Goal: Transaction & Acquisition: Purchase product/service

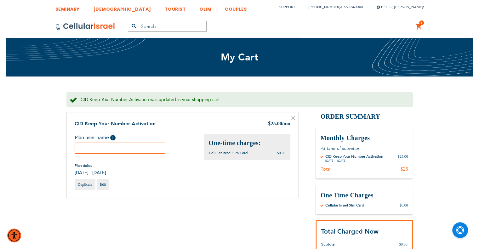
click at [156, 143] on input "text" at bounding box center [120, 148] width 91 height 11
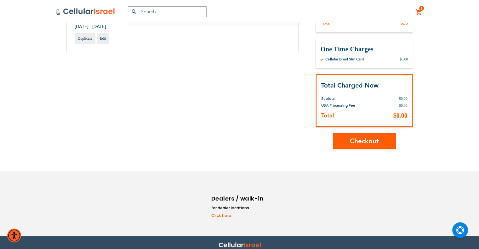
scroll to position [106, 0]
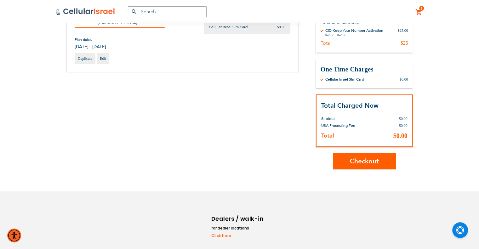
type input "[PERSON_NAME]"
click at [352, 165] on button "Checkout" at bounding box center [364, 161] width 63 height 16
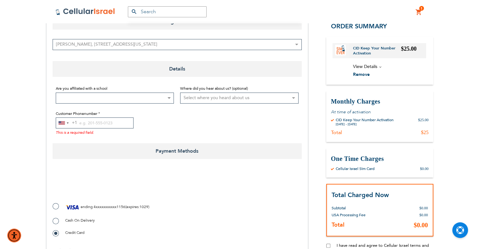
scroll to position [126, 0]
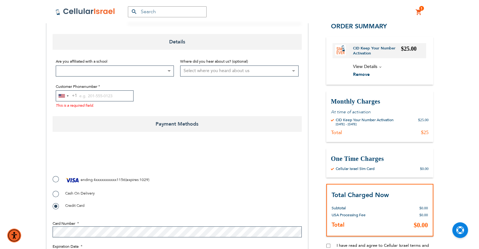
click at [55, 180] on label "ending 4xxxxxxxxxxx1156 ( expires : 1029 )" at bounding box center [101, 179] width 97 height 9
radio input "true"
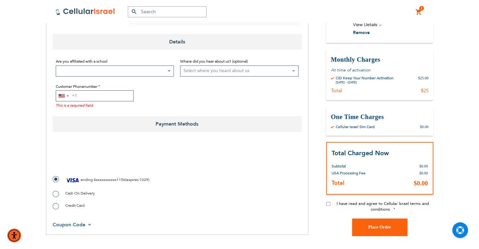
click at [87, 94] on input "Customer Phonenumber" at bounding box center [95, 95] width 78 height 11
click at [329, 203] on input "I have read and agree to Cellular Israel terms and conditions." at bounding box center [328, 204] width 4 height 4
checkbox input "true"
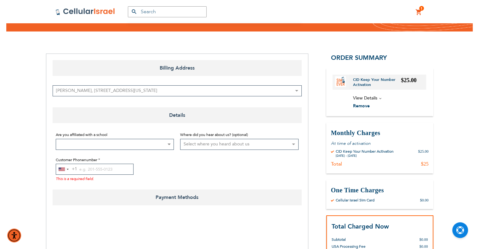
scroll to position [63, 0]
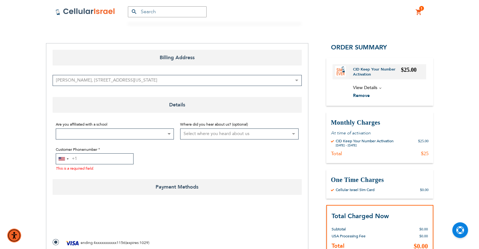
click at [100, 161] on input "Customer Phonenumber" at bounding box center [95, 158] width 78 height 11
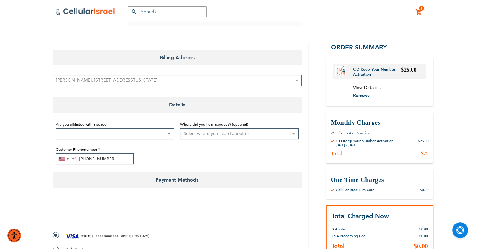
type input "[PHONE_NUMBER]"
